Goal: Task Accomplishment & Management: Manage account settings

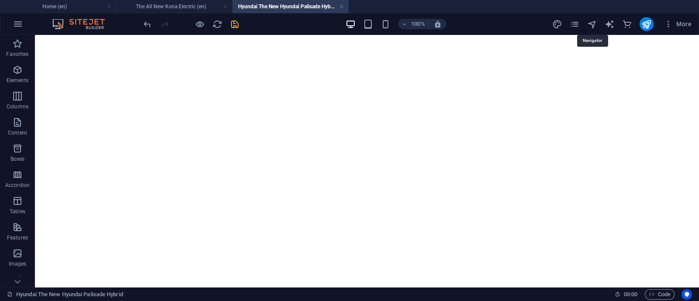
scroll to position [54, 0]
click at [593, 25] on icon "navigator" at bounding box center [592, 24] width 10 height 10
select select "18202117-en"
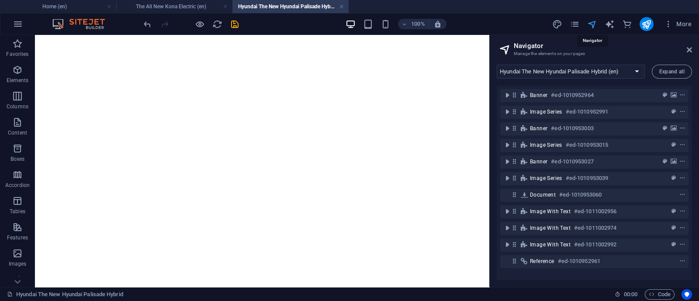
click at [596, 23] on icon "navigator" at bounding box center [592, 24] width 10 height 10
click at [691, 47] on icon at bounding box center [689, 49] width 5 height 7
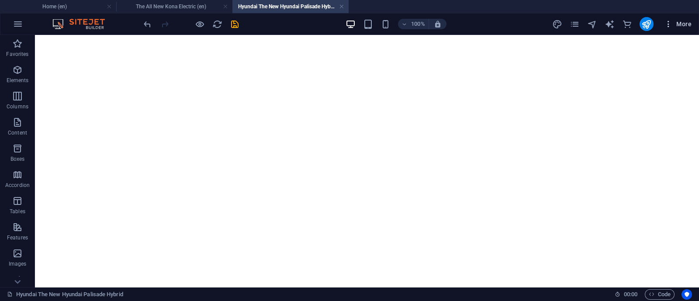
click at [668, 23] on icon "button" at bounding box center [668, 24] width 9 height 9
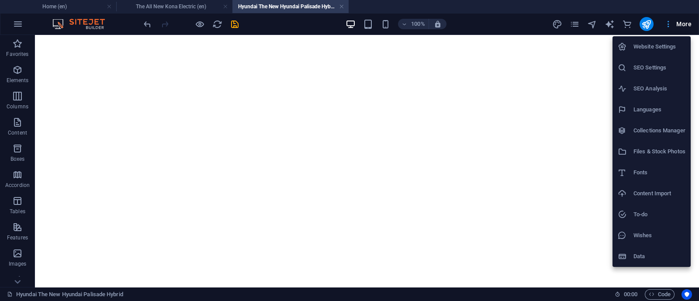
click at [668, 23] on div at bounding box center [349, 150] width 699 height 301
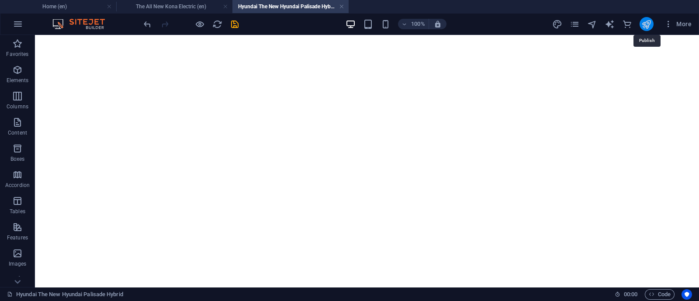
click at [650, 23] on icon "publish" at bounding box center [646, 24] width 10 height 10
click at [77, 9] on h4 "Home (en)" at bounding box center [58, 7] width 116 height 10
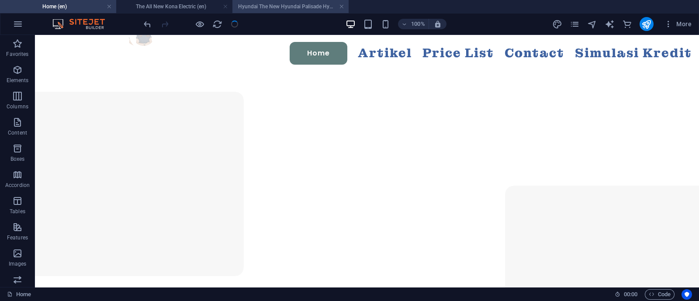
scroll to position [0, 0]
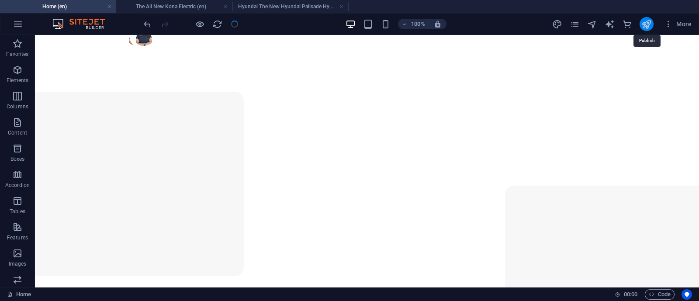
click at [646, 25] on icon "publish" at bounding box center [646, 24] width 10 height 10
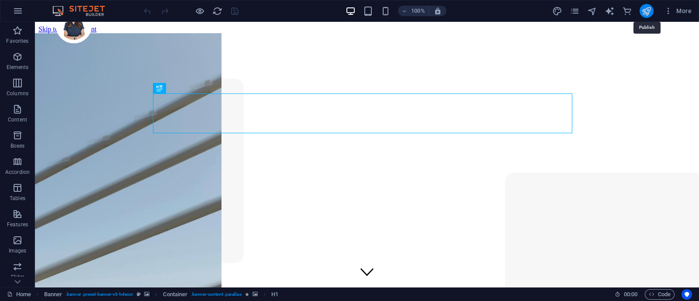
click at [648, 12] on icon "publish" at bounding box center [646, 11] width 10 height 10
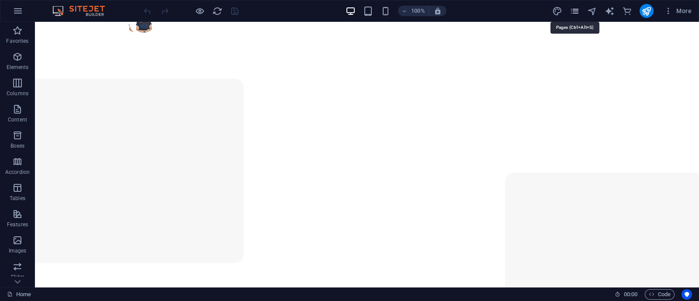
click at [575, 8] on icon "pages" at bounding box center [575, 11] width 10 height 10
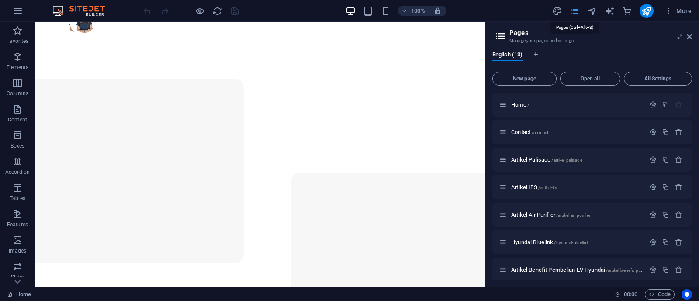
click at [577, 7] on icon "pages" at bounding box center [575, 11] width 10 height 10
click at [693, 31] on aside "Pages Manage your pages and settings English (13) New page Open all All Setting…" at bounding box center [592, 154] width 214 height 265
click at [691, 35] on icon at bounding box center [689, 36] width 5 height 7
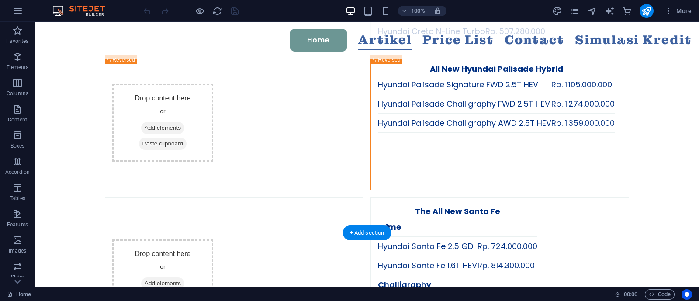
scroll to position [2076, 0]
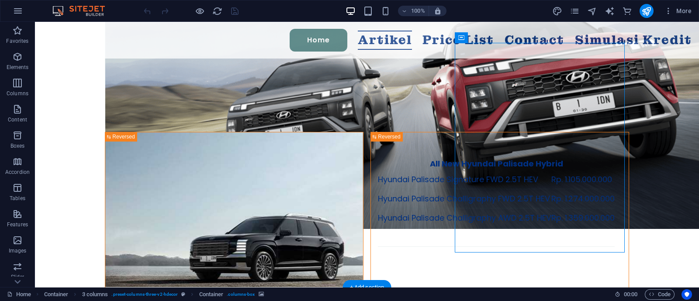
select select "px"
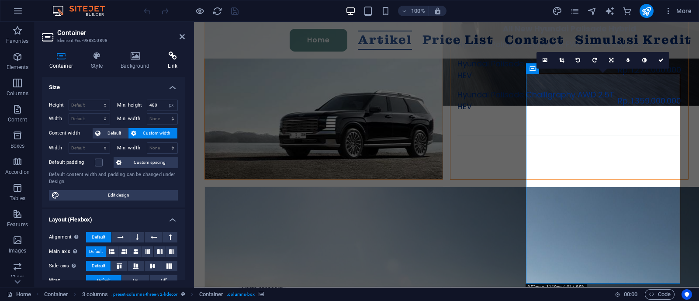
click at [171, 57] on icon at bounding box center [172, 56] width 24 height 9
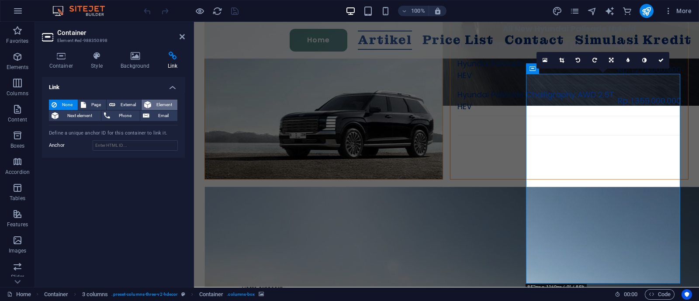
click at [153, 107] on button "Element" at bounding box center [160, 105] width 36 height 10
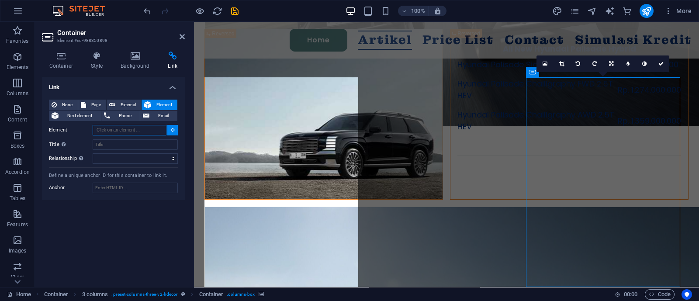
scroll to position [2039, 0]
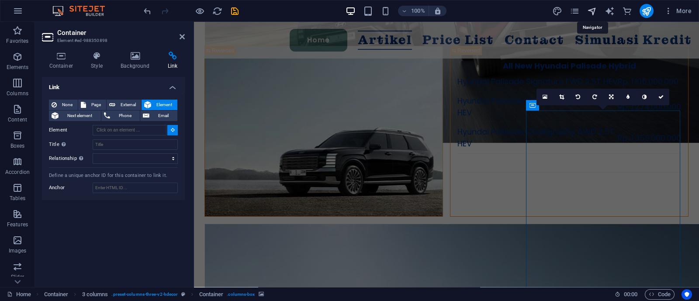
click at [596, 10] on icon "navigator" at bounding box center [592, 11] width 10 height 10
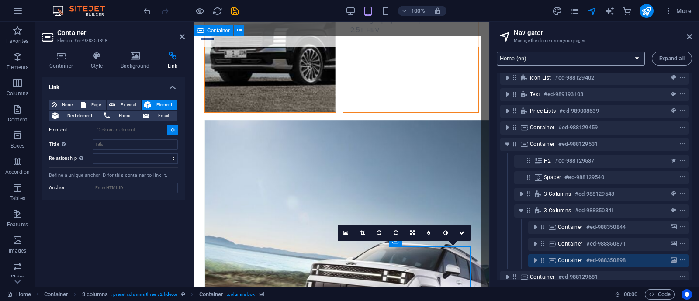
scroll to position [0, 0]
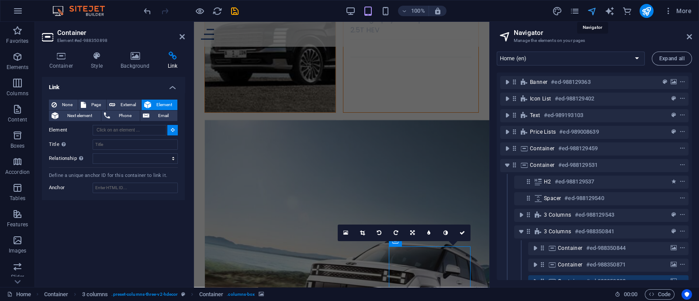
click at [596, 14] on icon "navigator" at bounding box center [592, 11] width 10 height 10
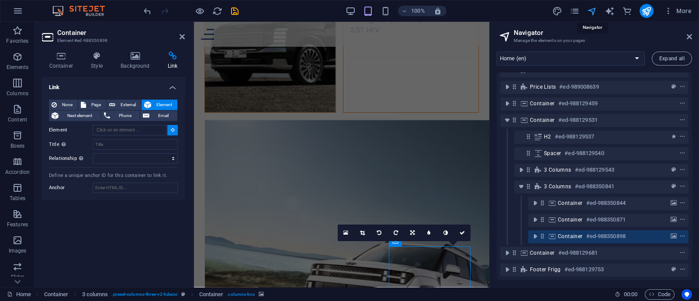
scroll to position [53, 0]
click at [591, 10] on icon "navigator" at bounding box center [592, 11] width 10 height 10
click at [574, 10] on icon "pages" at bounding box center [575, 11] width 10 height 10
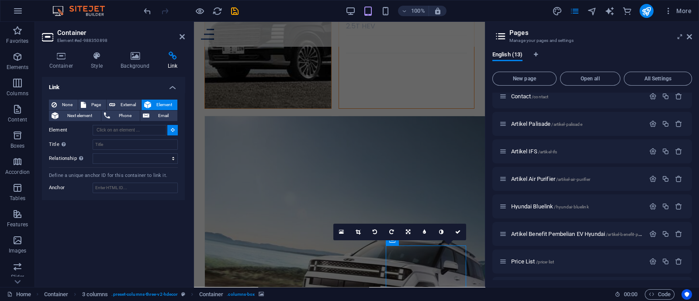
scroll to position [61, 0]
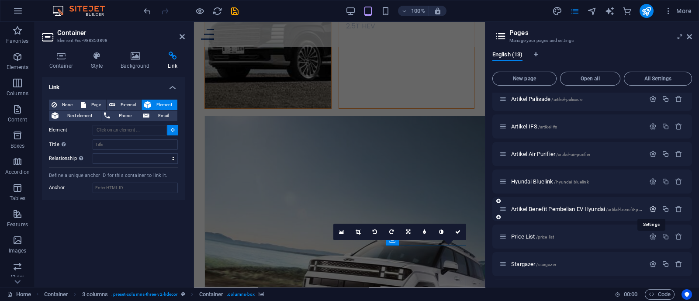
click at [654, 206] on icon "button" at bounding box center [652, 208] width 7 height 7
click at [649, 208] on icon "button" at bounding box center [652, 208] width 7 height 7
click at [600, 206] on span "Artikel Benefit Pembelian EV Hyundai /artikel-benefit-pembelian-ev-hyundai" at bounding box center [595, 209] width 168 height 7
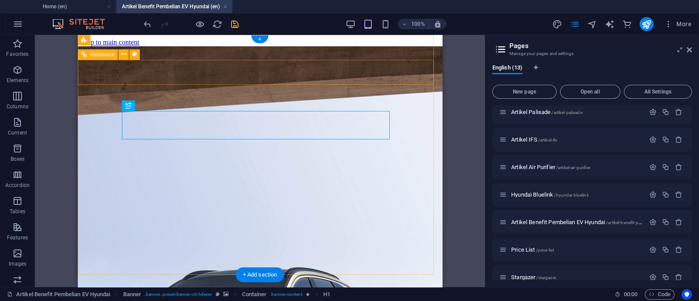
scroll to position [0, 0]
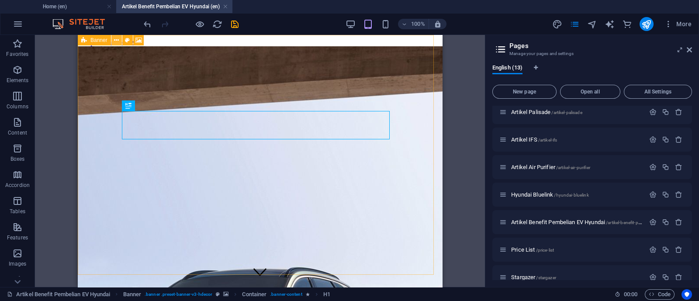
click at [115, 44] on icon at bounding box center [116, 40] width 5 height 9
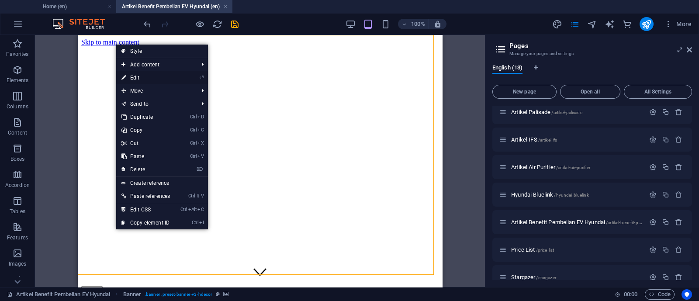
click at [159, 76] on link "⏎ Edit" at bounding box center [145, 77] width 59 height 13
select select "vh"
select select "header"
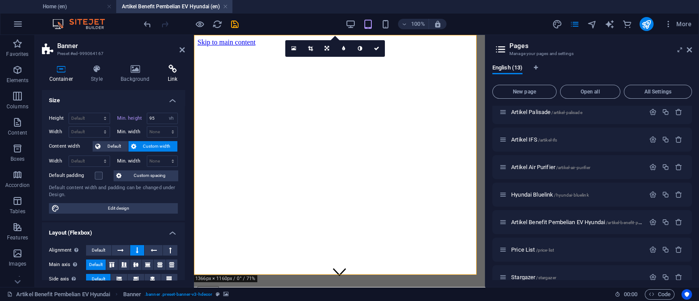
click at [168, 73] on icon at bounding box center [172, 69] width 24 height 9
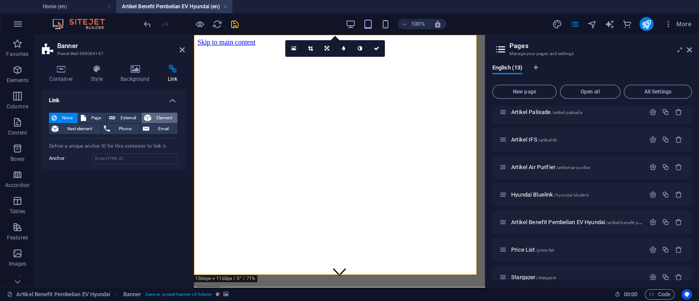
click at [168, 116] on span "Element" at bounding box center [164, 118] width 21 height 10
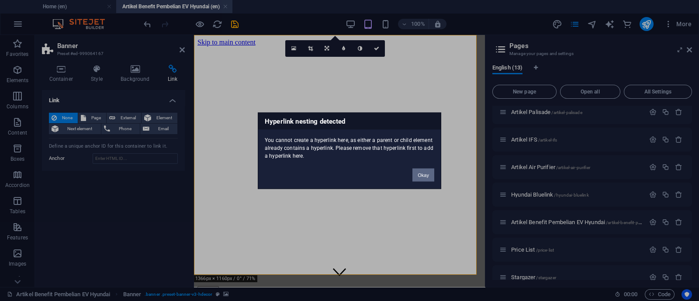
click at [418, 172] on button "Okay" at bounding box center [424, 174] width 22 height 13
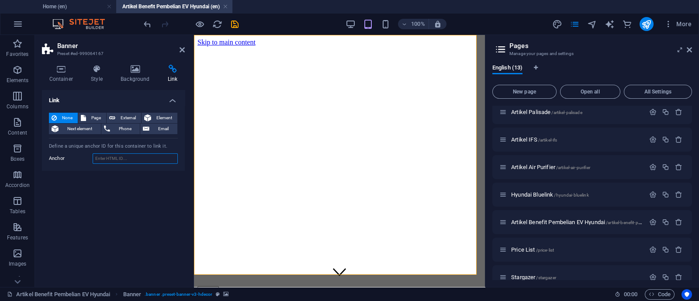
click at [137, 156] on input "Anchor" at bounding box center [135, 158] width 85 height 10
type input "#ed-999064167"
click at [182, 53] on icon at bounding box center [182, 49] width 5 height 7
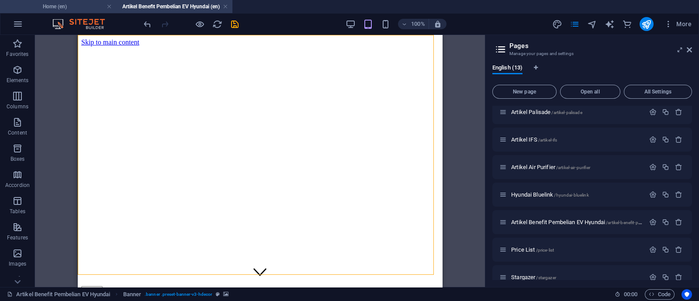
click at [72, 7] on h4 "Home (en)" at bounding box center [58, 7] width 116 height 10
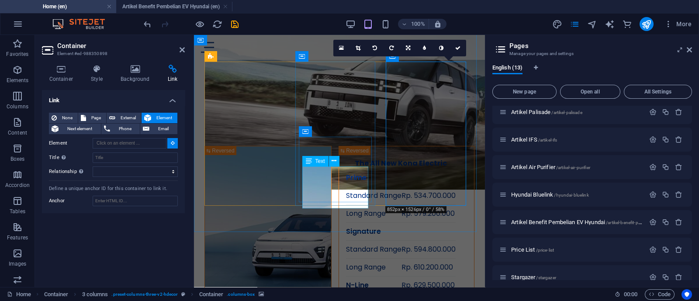
scroll to position [2222, 0]
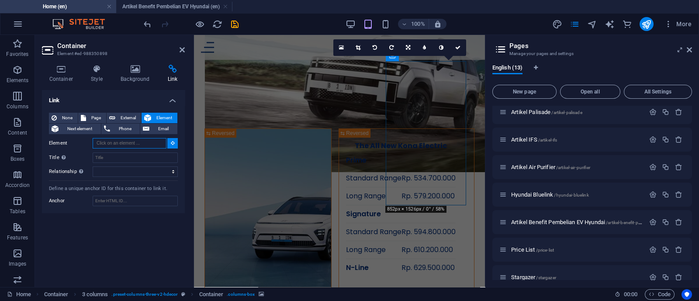
click at [105, 143] on input "Element" at bounding box center [130, 143] width 74 height 10
paste input "#ed-999064167"
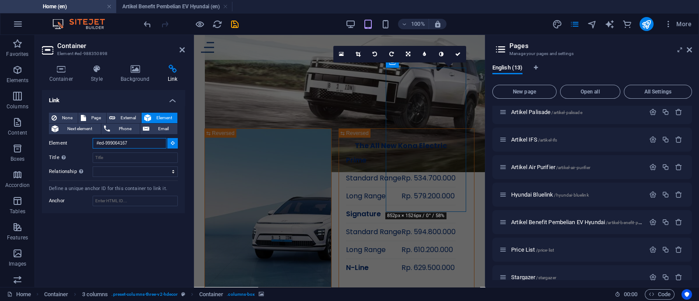
scroll to position [2198, 0]
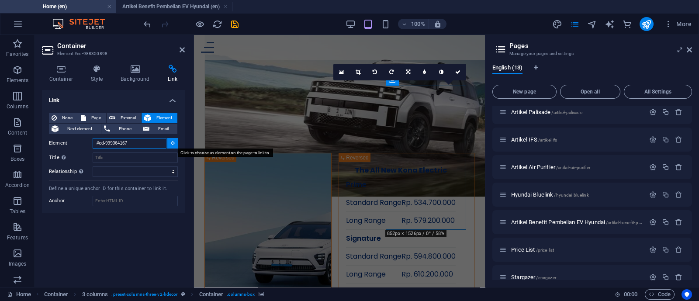
type input "#ed-999064167"
click at [173, 140] on button at bounding box center [172, 143] width 10 height 10
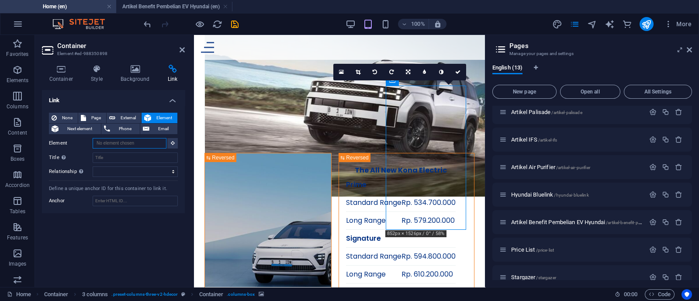
click at [159, 141] on input "Element" at bounding box center [130, 143] width 74 height 10
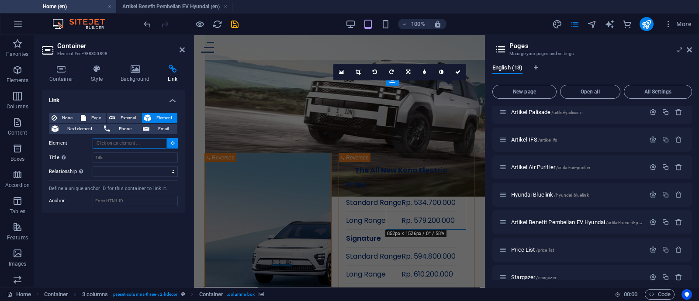
paste input "#ed-999064167"
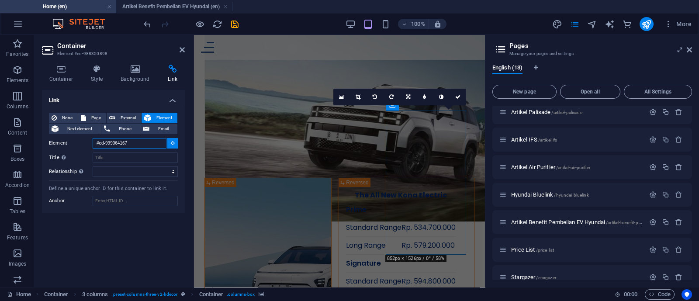
click at [148, 146] on input "#ed-999064167" at bounding box center [130, 143] width 74 height 10
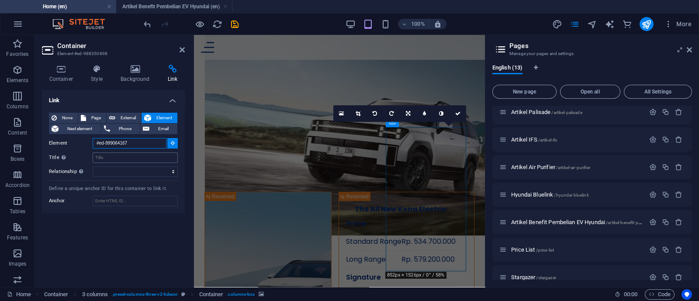
scroll to position [2148, 0]
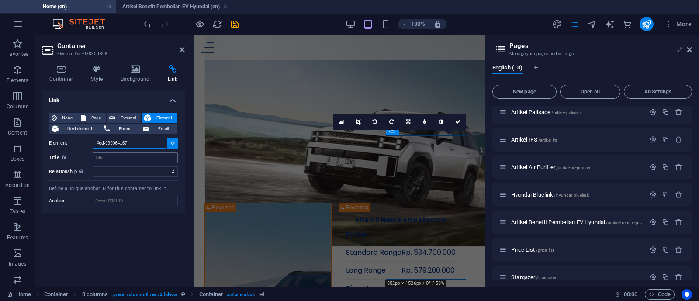
type input "#ed-999064167"
click at [141, 161] on input "Title Additional link description, should not be the same as the link text. The…" at bounding box center [135, 158] width 85 height 10
click at [139, 143] on input "Element" at bounding box center [130, 143] width 74 height 10
paste input "#ed-999064167"
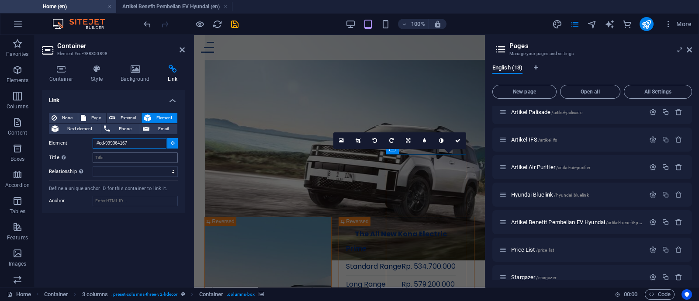
scroll to position [2124, 0]
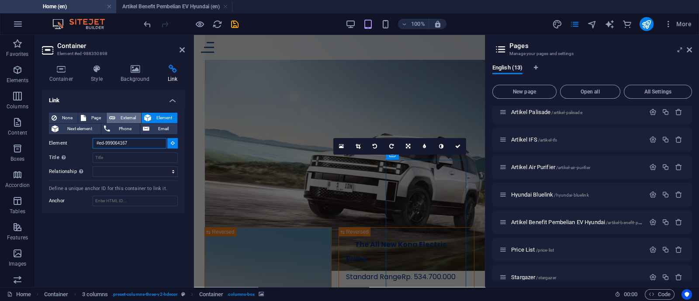
type input "#ed-999064167"
click at [117, 115] on button "External" at bounding box center [124, 118] width 35 height 10
select select "blank"
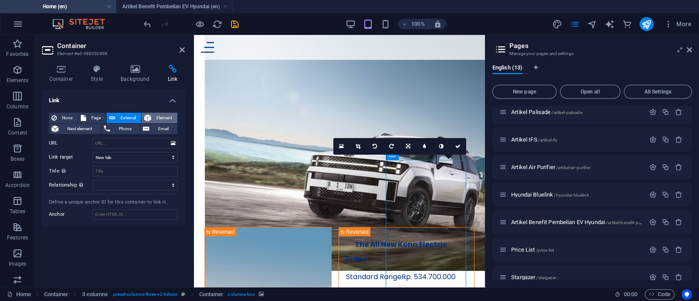
click at [154, 114] on span "Element" at bounding box center [164, 118] width 21 height 10
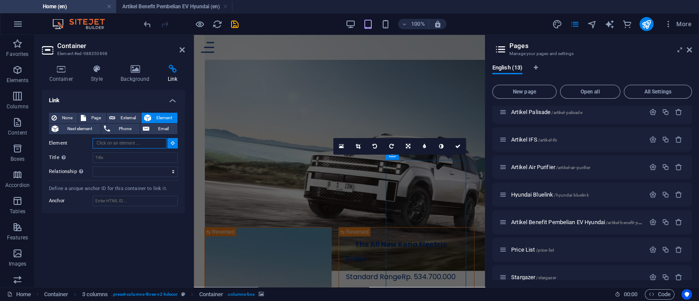
paste input "#ed-999064167"
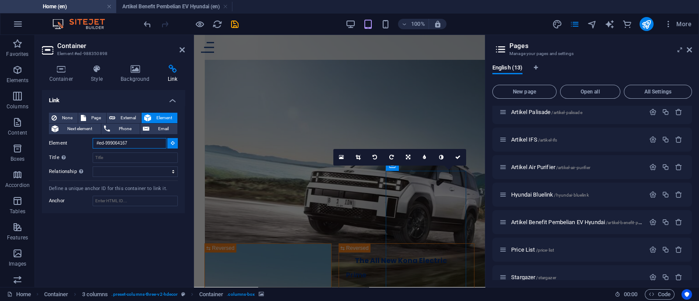
scroll to position [2099, 0]
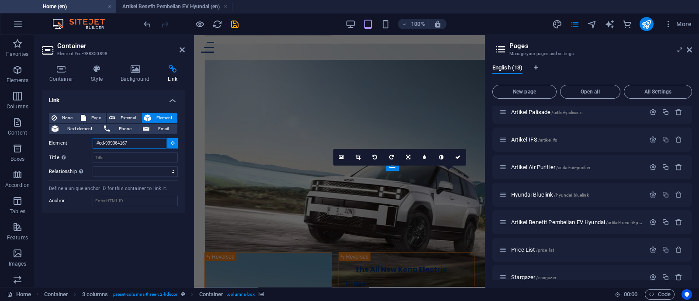
type input "#ed-999064167"
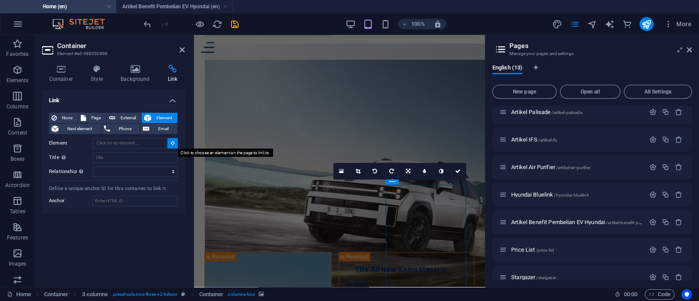
click at [171, 141] on icon at bounding box center [173, 143] width 4 height 4
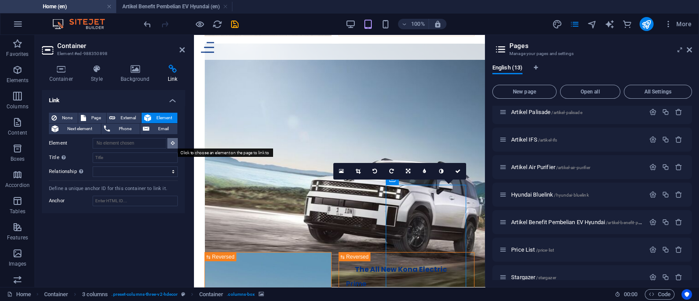
click at [171, 141] on icon at bounding box center [173, 143] width 4 height 4
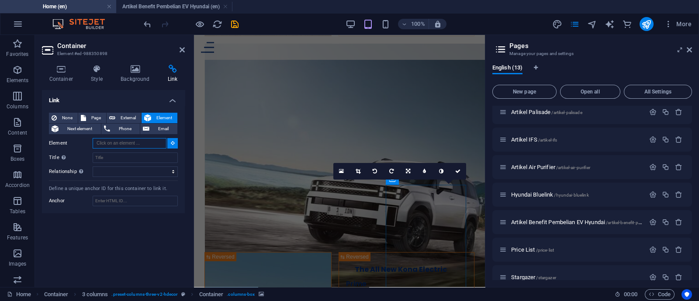
click at [163, 141] on input "Element" at bounding box center [130, 143] width 74 height 10
paste input "#ed-999064167"
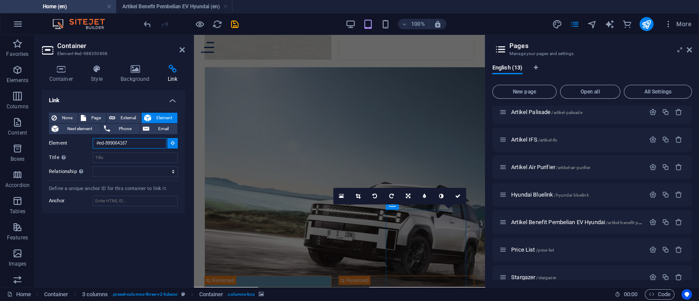
scroll to position [2074, 0]
type input "#ed-999064167"
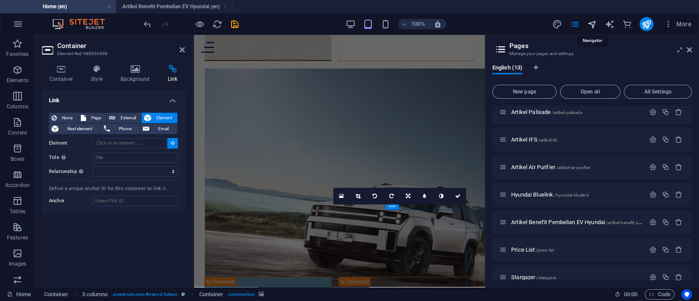
click at [593, 24] on icon "navigator" at bounding box center [592, 24] width 10 height 10
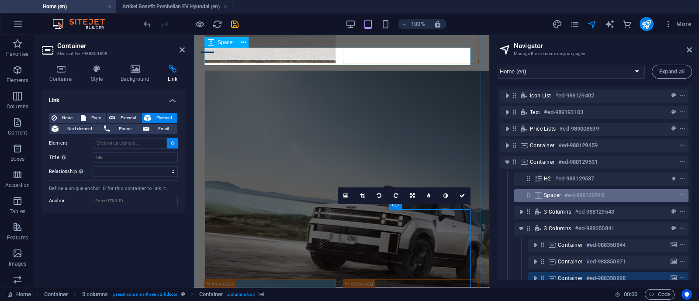
scroll to position [0, 0]
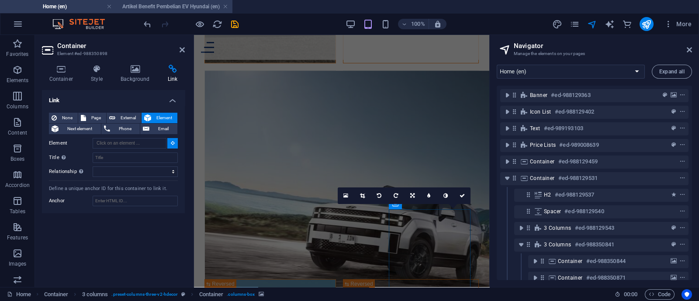
click at [153, 3] on h4 "Artikel Benefit Pembelian EV Hyundai (en)" at bounding box center [174, 7] width 116 height 10
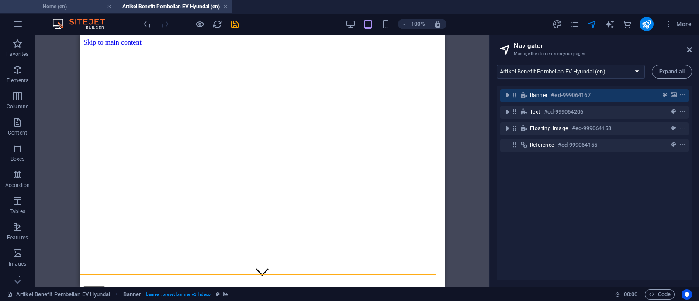
click at [85, 4] on h4 "Home (en)" at bounding box center [58, 7] width 116 height 10
select select "17941378-en"
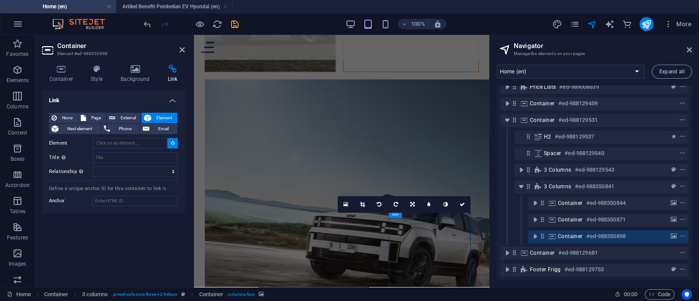
scroll to position [2050, 0]
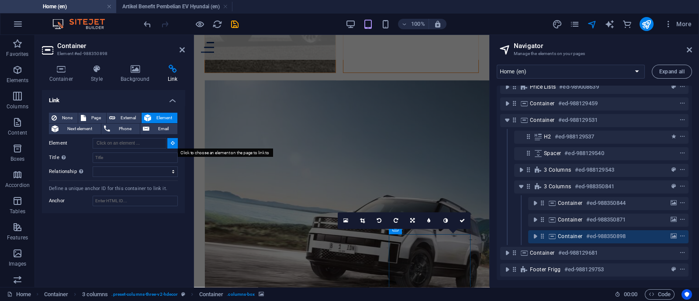
click at [169, 147] on button at bounding box center [172, 143] width 10 height 10
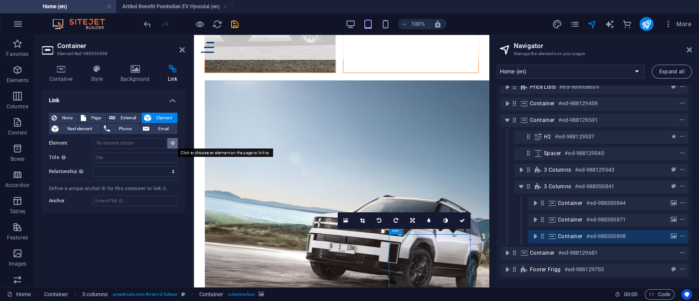
click at [171, 147] on button at bounding box center [172, 143] width 10 height 10
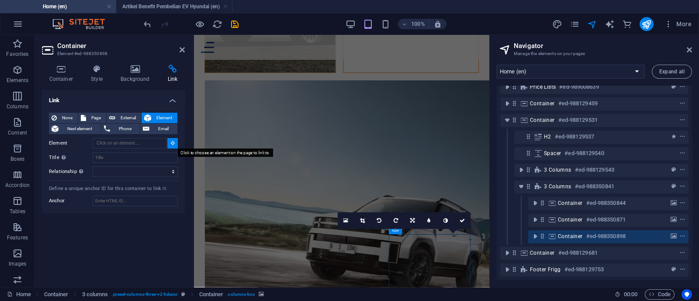
click at [171, 147] on button at bounding box center [172, 143] width 10 height 10
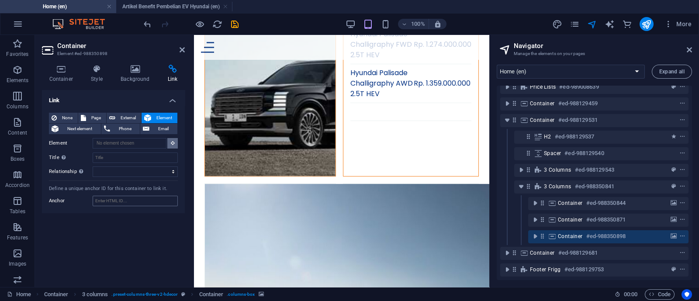
scroll to position [1951, 0]
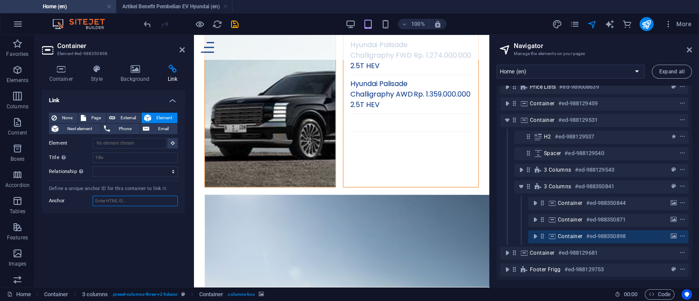
click at [136, 202] on input "Anchor" at bounding box center [135, 201] width 85 height 10
paste input "#ed-999064167"
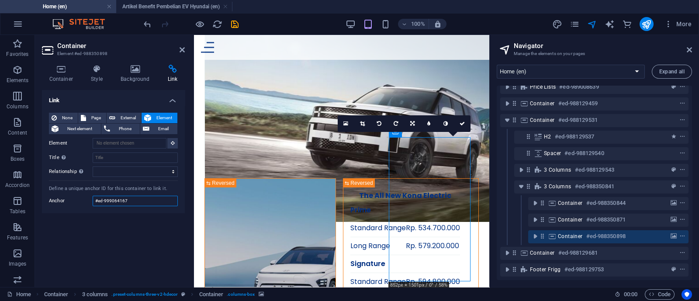
type input "#ed-999064167"
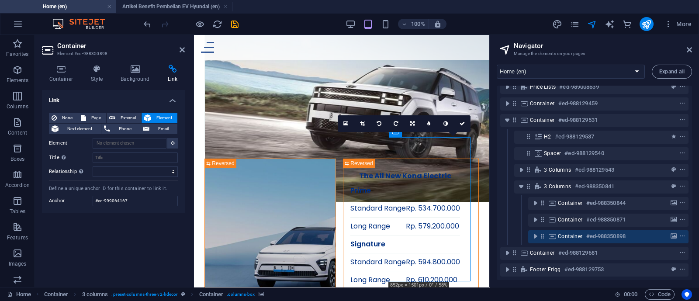
click at [128, 231] on div "Link None Page External Element Next element Phone Email Page Home Contact Arti…" at bounding box center [113, 185] width 143 height 190
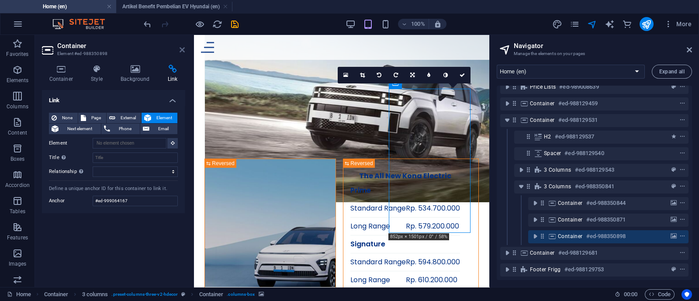
click at [183, 51] on icon at bounding box center [182, 49] width 5 height 7
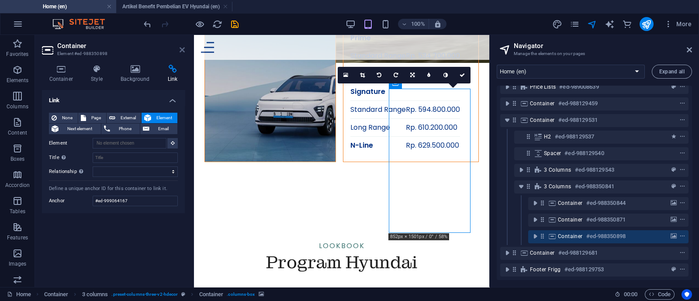
scroll to position [1924, 0]
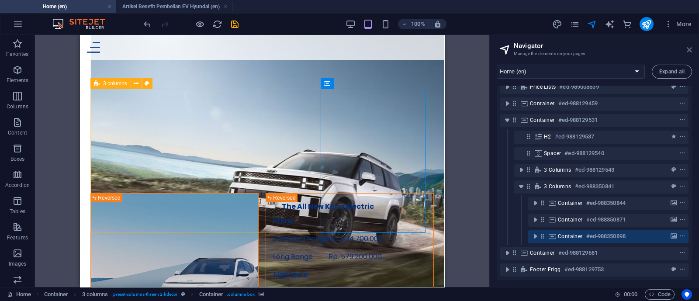
click at [691, 47] on icon at bounding box center [689, 49] width 5 height 7
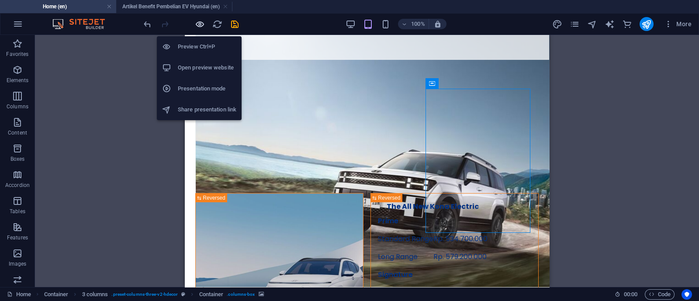
click at [196, 23] on icon "button" at bounding box center [200, 24] width 10 height 10
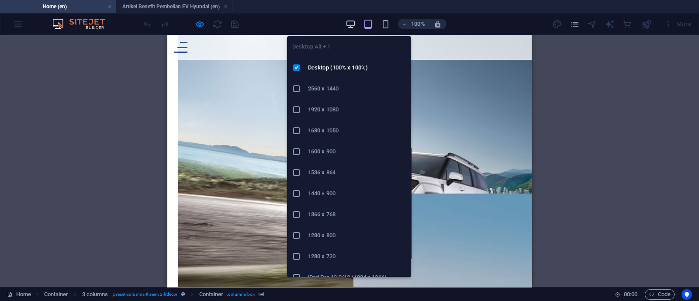
click at [350, 19] on icon "button" at bounding box center [351, 24] width 10 height 10
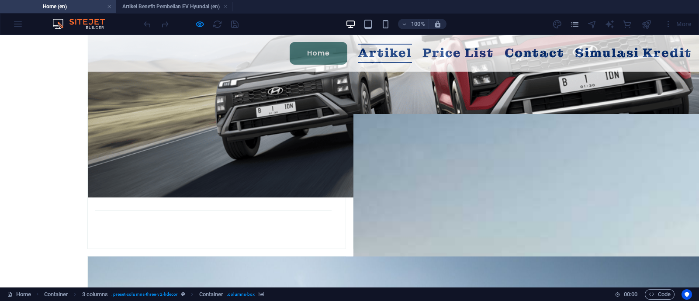
scroll to position [2033, 0]
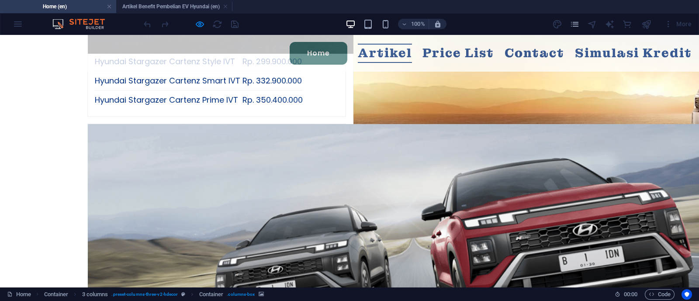
scroll to position [1924, 0]
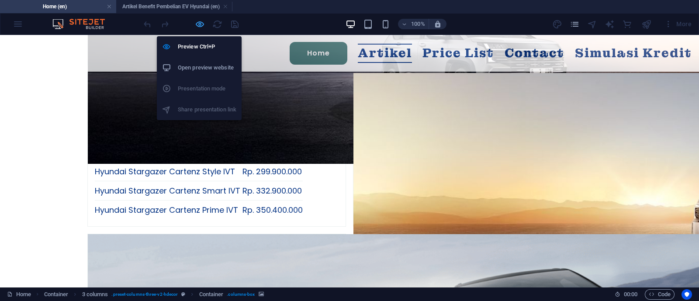
click at [201, 24] on icon "button" at bounding box center [200, 24] width 10 height 10
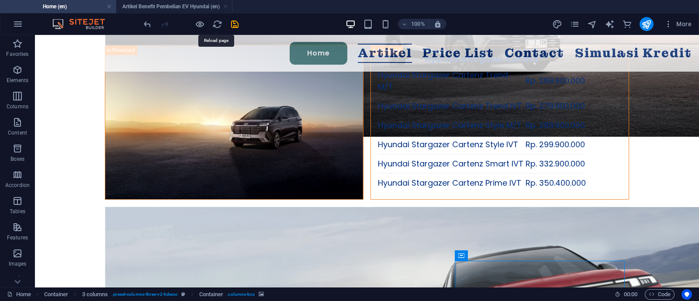
scroll to position [1855, 0]
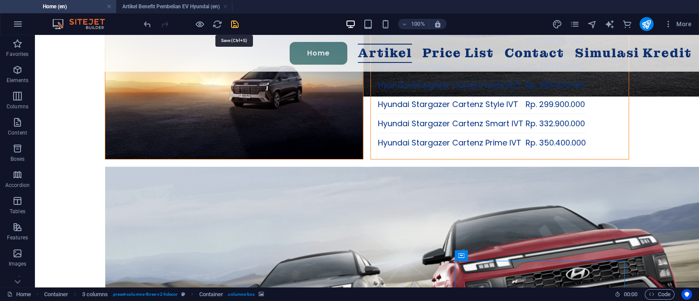
click at [233, 26] on icon "save" at bounding box center [235, 24] width 10 height 10
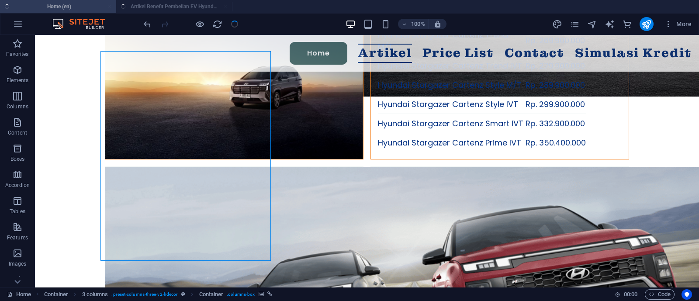
select select "px"
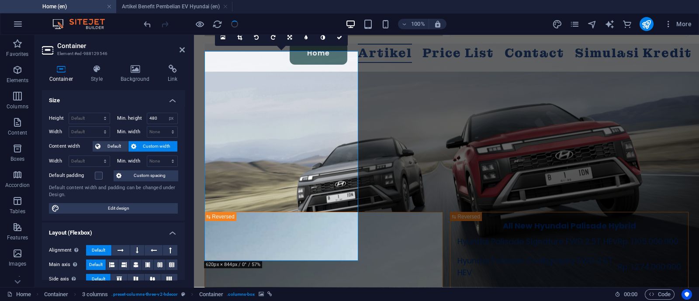
scroll to position [1886, 0]
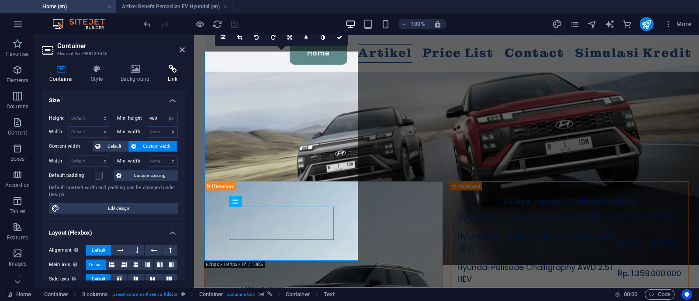
click at [178, 69] on icon at bounding box center [172, 69] width 24 height 9
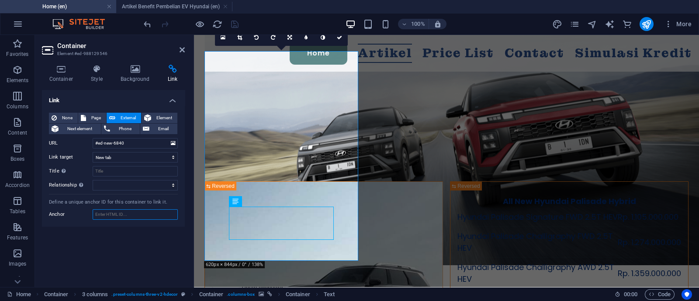
click at [142, 211] on input "Anchor" at bounding box center [135, 214] width 85 height 10
